Goal: Register for event/course

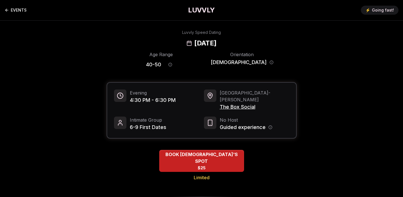
click at [20, 10] on link "EVENTS" at bounding box center [16, 10] width 22 height 11
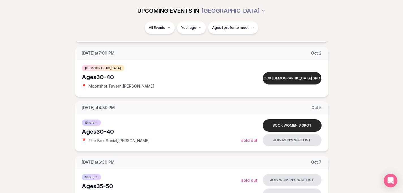
scroll to position [347, 0]
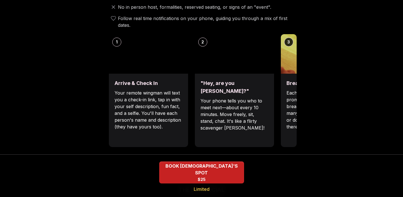
scroll to position [245, 0]
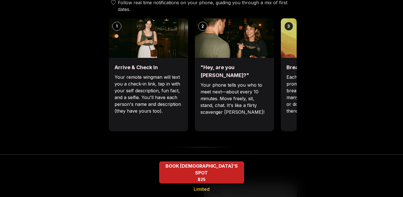
click at [289, 78] on p "Each date will have new convo prompts on screen to help break the ice. Cycle th…" at bounding box center [320, 94] width 68 height 41
click at [291, 58] on div "Break the ice with prompts Each date will have new convo prompts on screen to h…" at bounding box center [320, 94] width 79 height 73
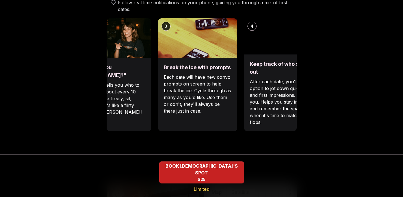
click at [166, 75] on p "Each date will have new convo prompts on screen to help break the ice. Cycle th…" at bounding box center [198, 94] width 68 height 41
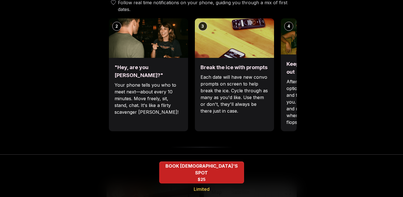
click at [292, 82] on p "After each date, you'll have the option to jot down quick notes and first impre…" at bounding box center [320, 101] width 68 height 47
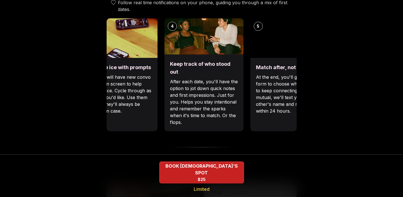
click at [174, 82] on p "After each date, you'll have the option to jot down quick notes and first impre…" at bounding box center [204, 101] width 68 height 47
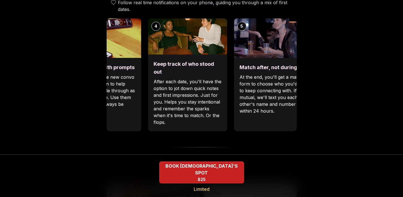
click at [204, 97] on p "After each date, you'll have the option to jot down quick notes and first impre…" at bounding box center [187, 101] width 68 height 47
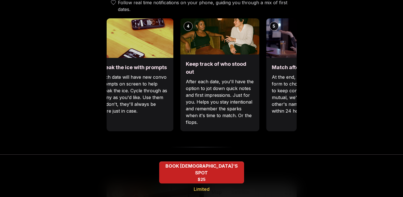
click at [232, 100] on p "After each date, you'll have the option to jot down quick notes and first impre…" at bounding box center [220, 101] width 68 height 47
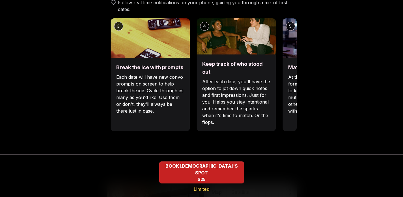
click at [235, 100] on p "After each date, you'll have the option to jot down quick notes and first impre…" at bounding box center [236, 101] width 68 height 47
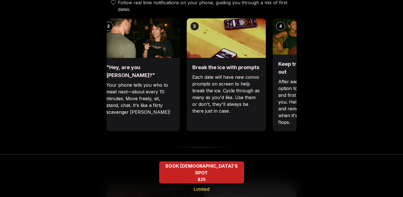
click at [234, 94] on p "Each date will have new convo prompts on screen to help break the ice. Cycle th…" at bounding box center [226, 94] width 68 height 41
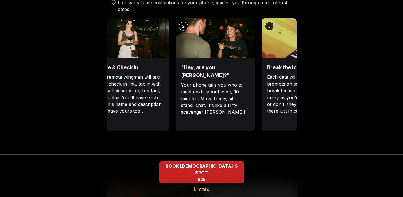
click at [295, 89] on p "Each date will have new convo prompts on screen to help break the ice. Cycle th…" at bounding box center [301, 94] width 68 height 41
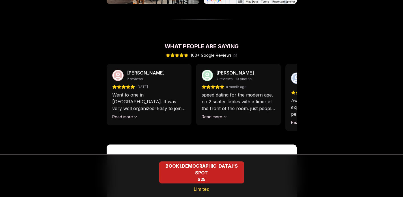
scroll to position [500, 0]
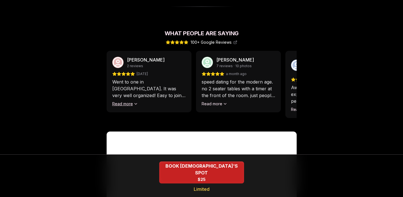
click at [135, 103] on icon at bounding box center [136, 103] width 2 height 1
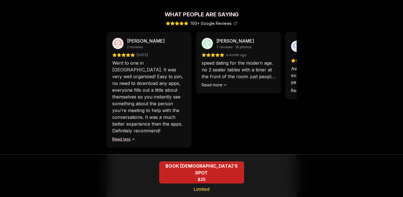
scroll to position [519, 0]
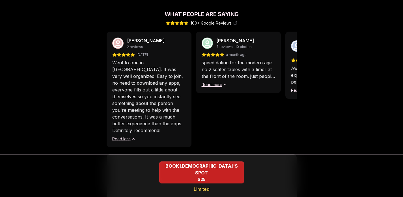
click at [225, 84] on icon at bounding box center [225, 84] width 2 height 1
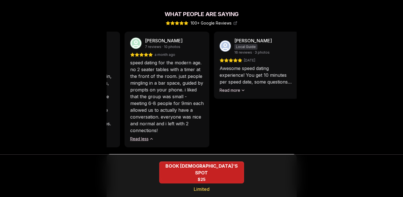
click at [221, 67] on p "Awesome speed dating experience! You get 10 minutes per speed date, some questi…" at bounding box center [255, 75] width 73 height 20
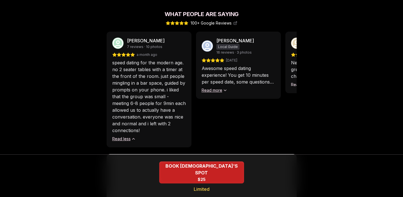
click at [225, 88] on icon at bounding box center [225, 90] width 5 height 5
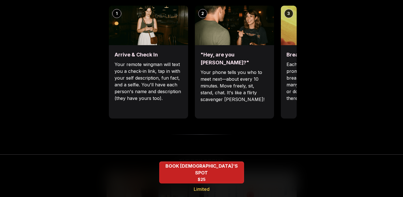
scroll to position [253, 0]
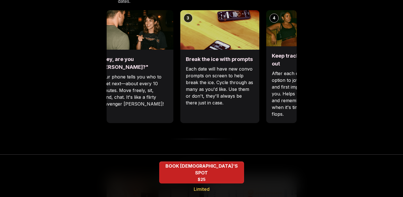
click at [157, 55] on div ""Hey, are you [PERSON_NAME]?" Your phone tells you who to meet next—about every…" at bounding box center [133, 86] width 79 height 73
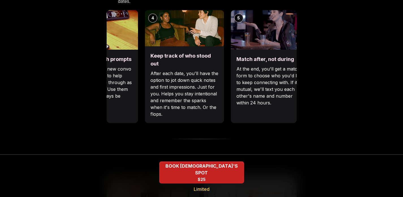
click at [109, 81] on p "Each date will have new convo prompts on screen to help break the ice. Cycle th…" at bounding box center [98, 86] width 68 height 41
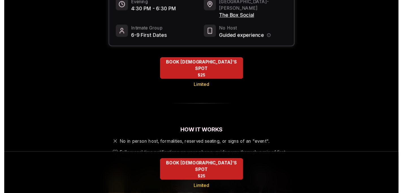
scroll to position [0, 0]
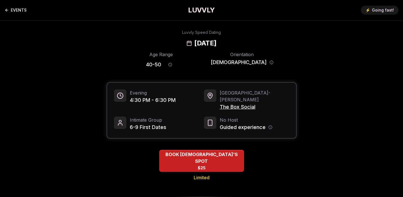
click at [18, 10] on link "EVENTS" at bounding box center [16, 10] width 22 height 11
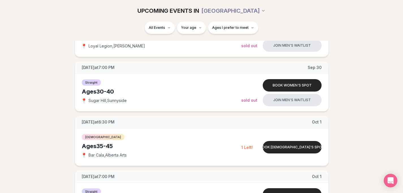
scroll to position [0, 1]
